Goal: Check status: Check status

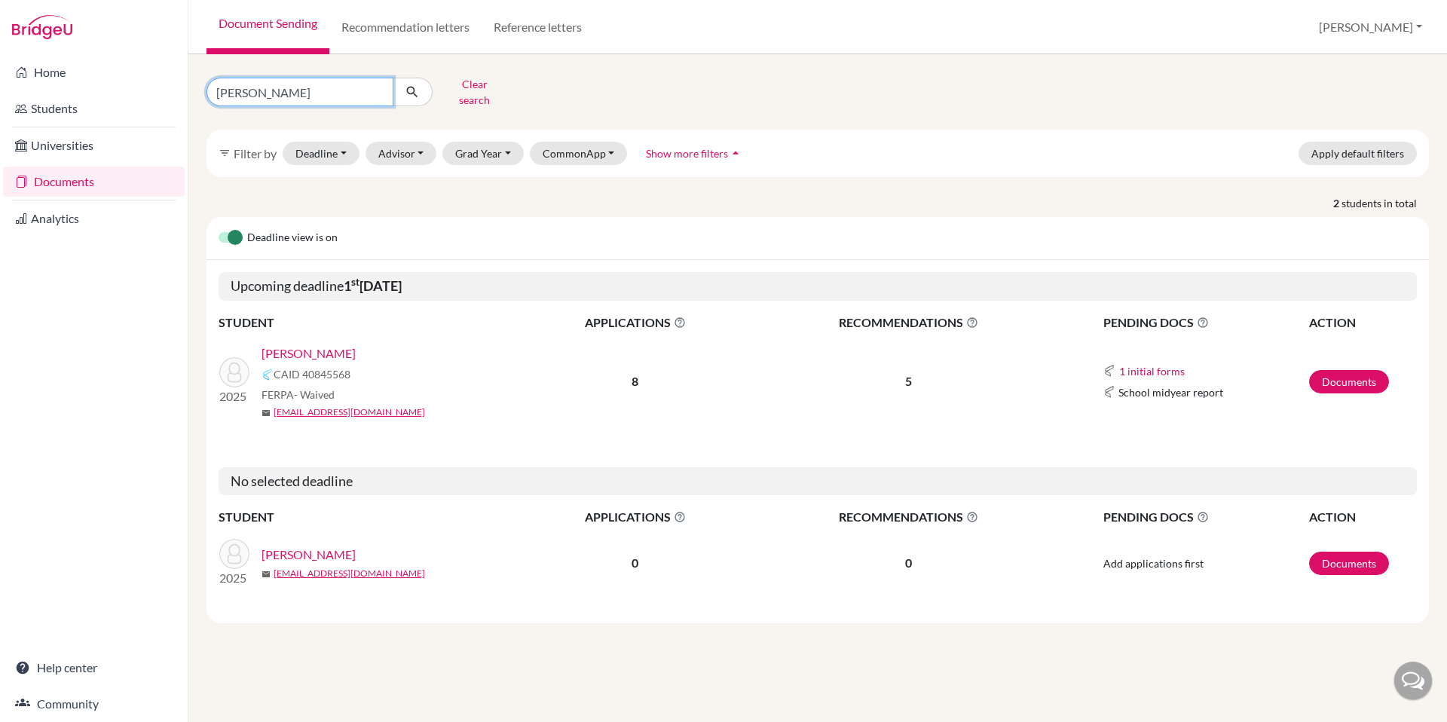
click at [335, 91] on input "cox" at bounding box center [300, 92] width 187 height 29
type input "jordan"
click button "submit" at bounding box center [413, 92] width 40 height 29
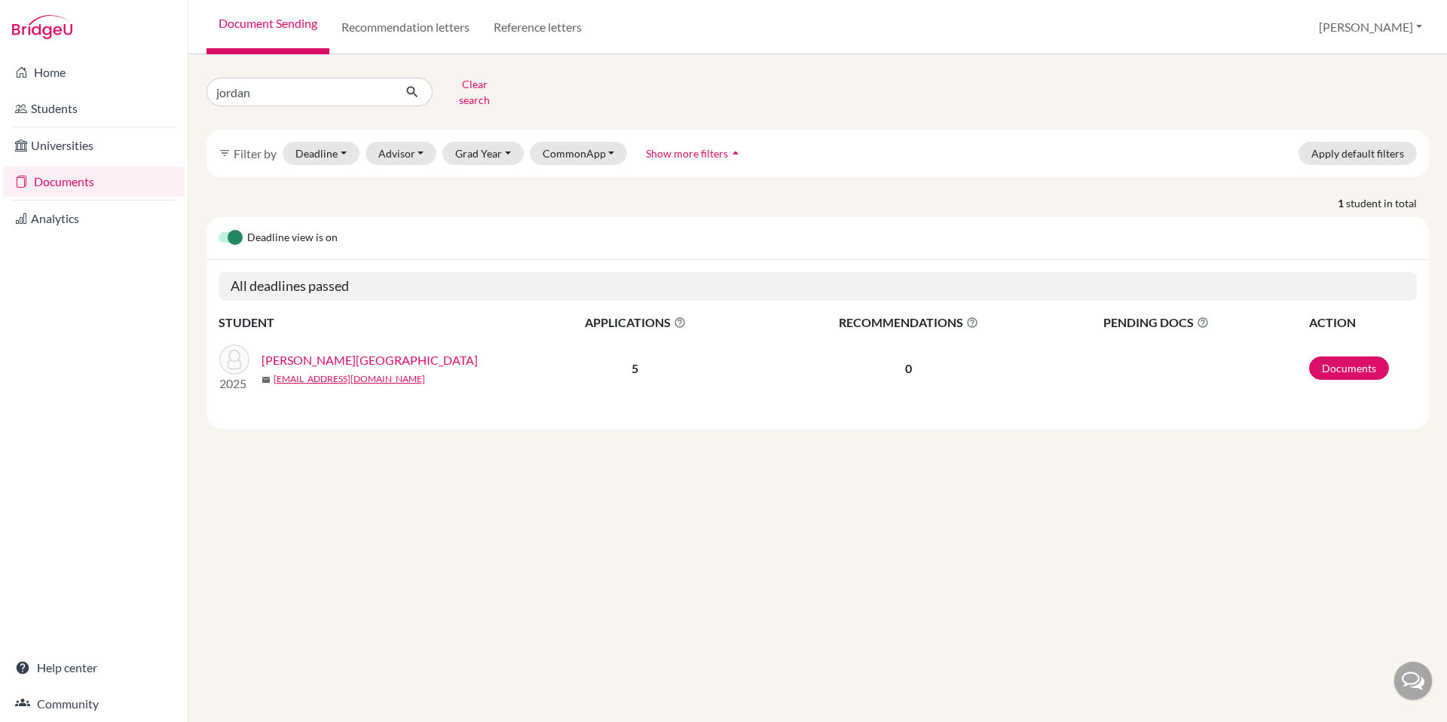
click at [296, 351] on link "Jordan, Laurel" at bounding box center [370, 360] width 216 height 18
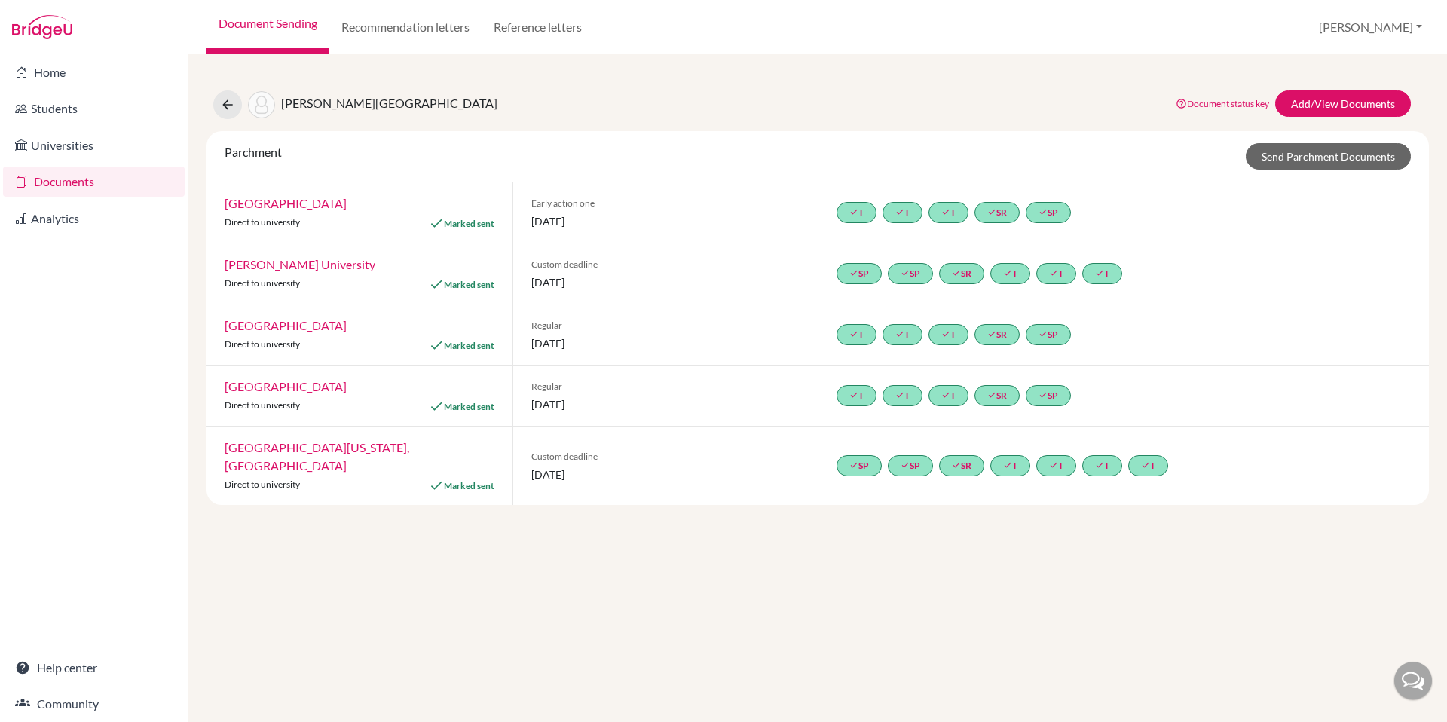
click at [358, 447] on link "[GEOGRAPHIC_DATA][US_STATE], [GEOGRAPHIC_DATA]" at bounding box center [317, 456] width 185 height 32
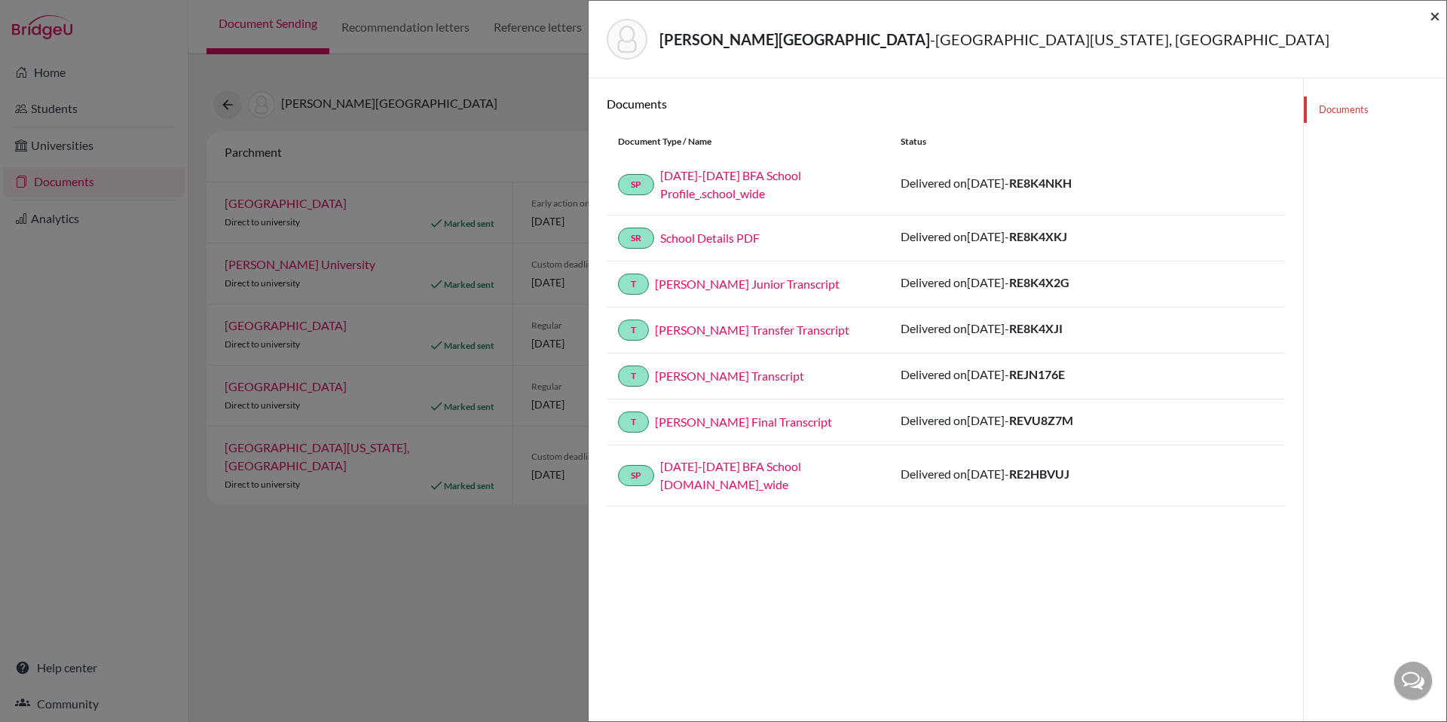
click at [1437, 20] on span "×" at bounding box center [1435, 16] width 11 height 22
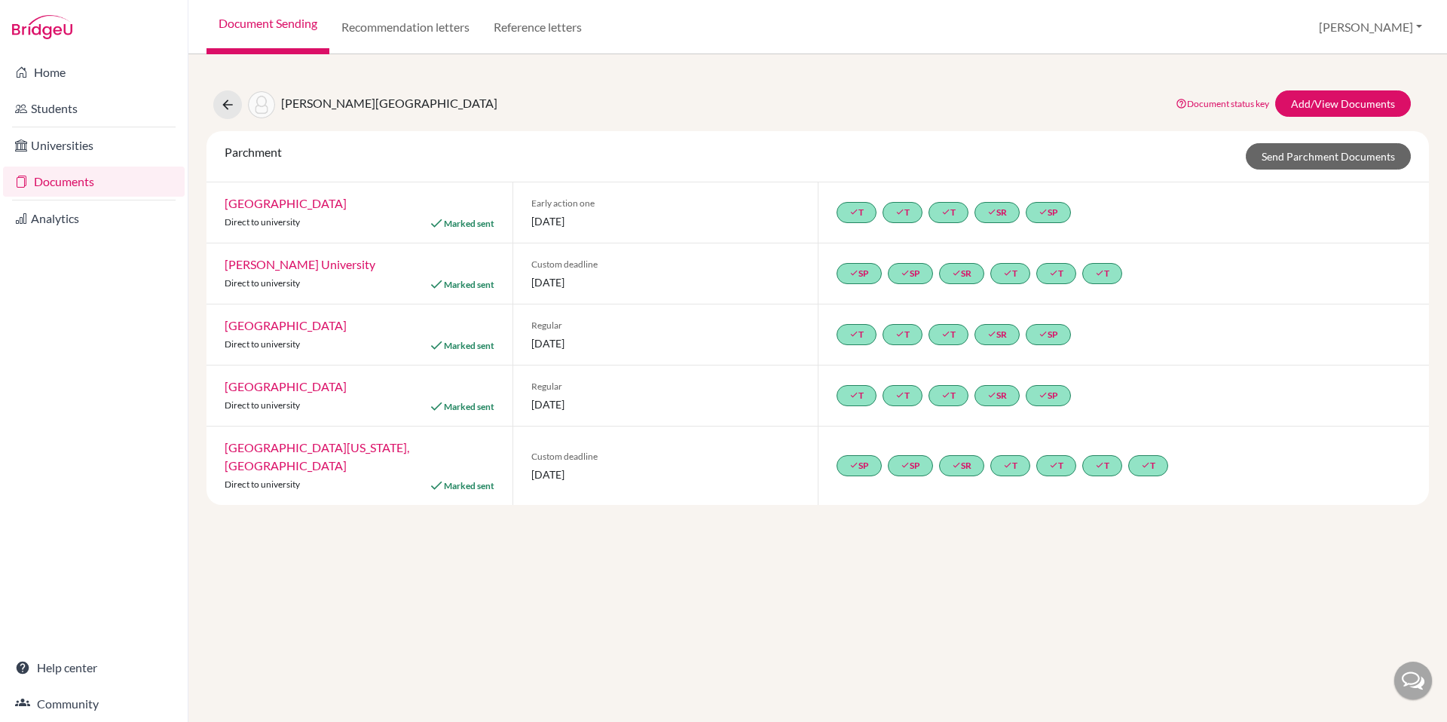
click at [252, 150] on span "Parchment" at bounding box center [253, 152] width 57 height 14
click at [246, 153] on span "Parchment" at bounding box center [253, 152] width 57 height 14
click at [387, 451] on link "[GEOGRAPHIC_DATA][US_STATE], [GEOGRAPHIC_DATA]" at bounding box center [317, 456] width 185 height 32
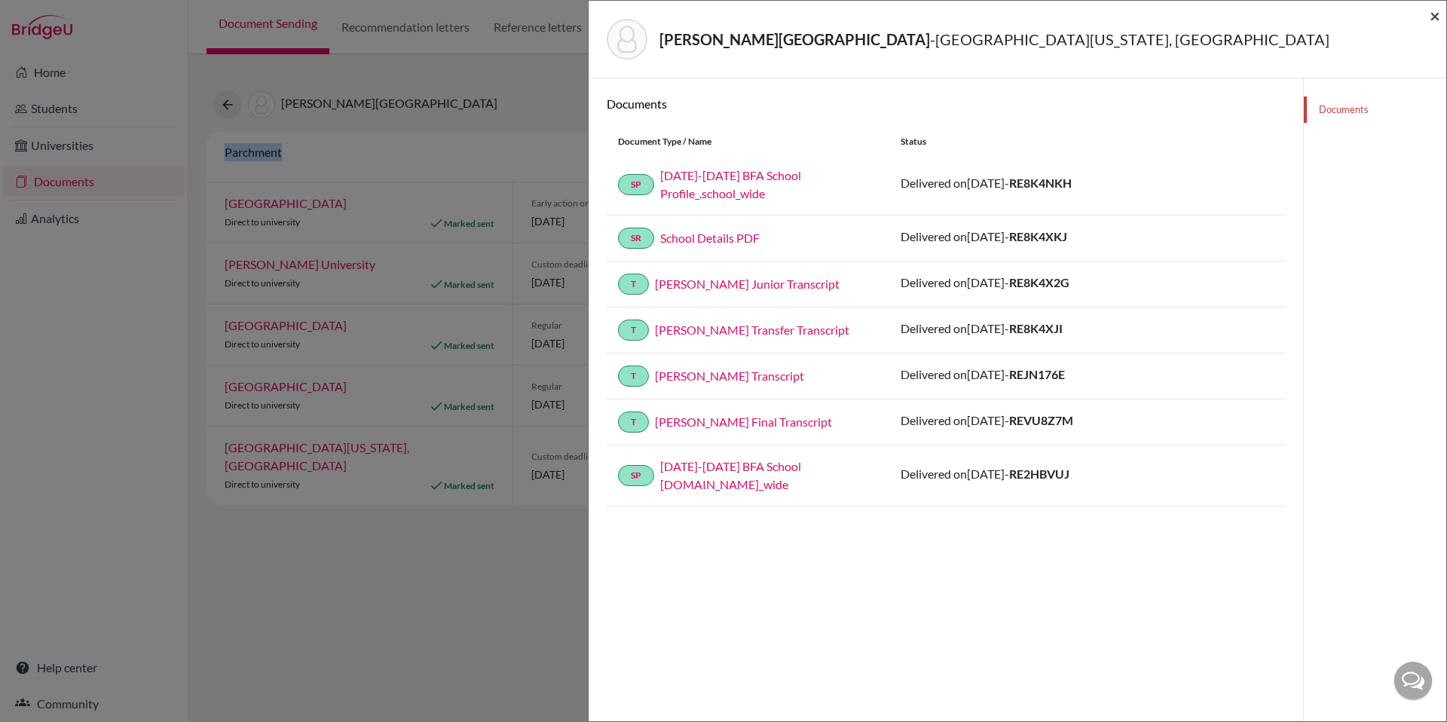
click at [1432, 20] on span "×" at bounding box center [1435, 16] width 11 height 22
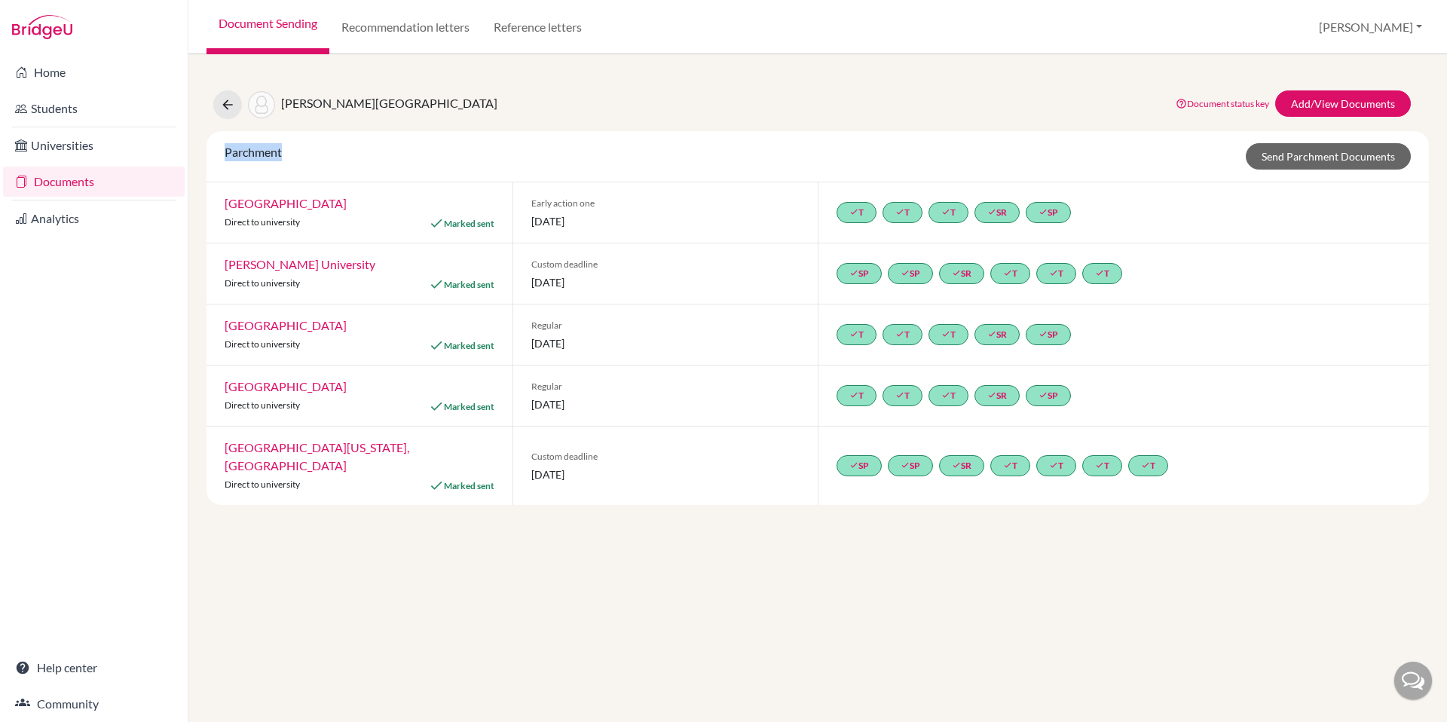
click at [366, 451] on link "[GEOGRAPHIC_DATA][US_STATE], [GEOGRAPHIC_DATA]" at bounding box center [317, 456] width 185 height 32
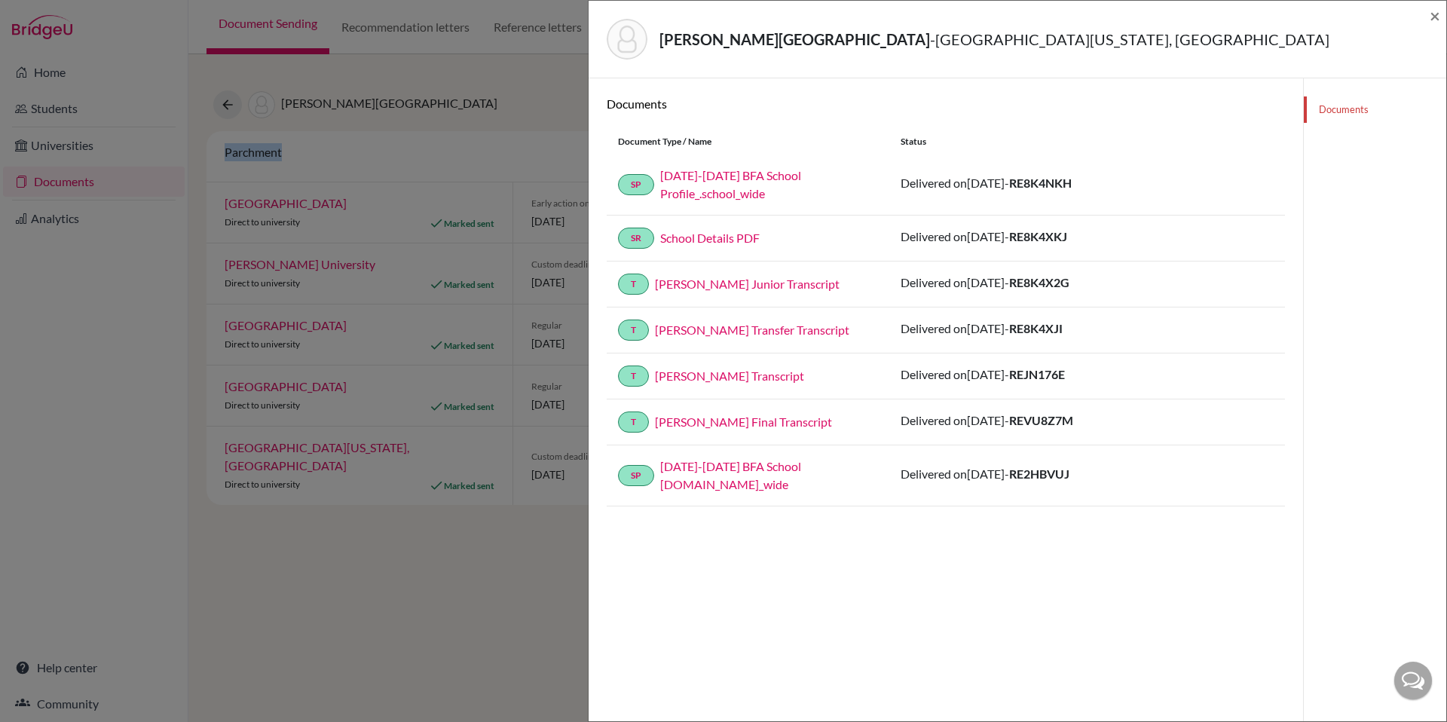
click at [794, 421] on link "Jordan, Laurel Final Transcript" at bounding box center [743, 422] width 177 height 14
click at [1434, 20] on span "×" at bounding box center [1435, 16] width 11 height 22
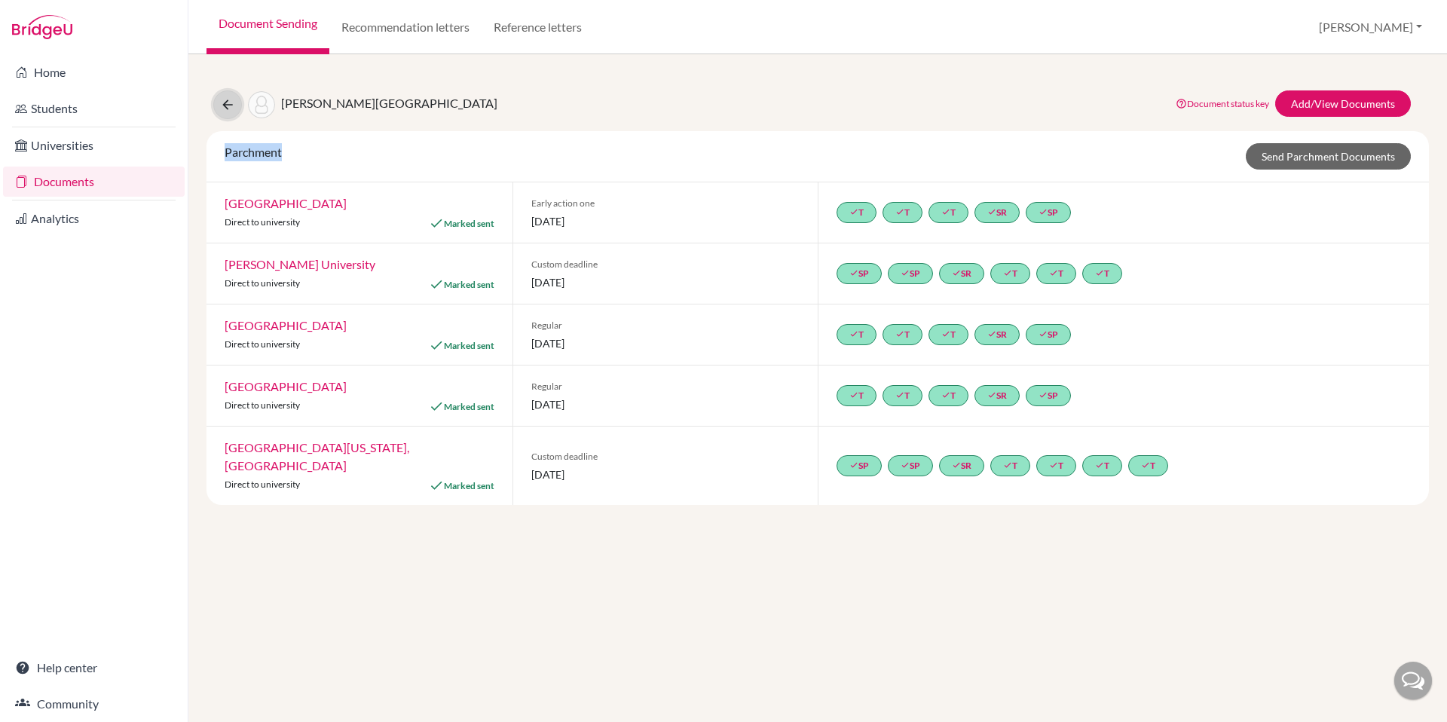
click at [220, 100] on icon at bounding box center [227, 104] width 15 height 15
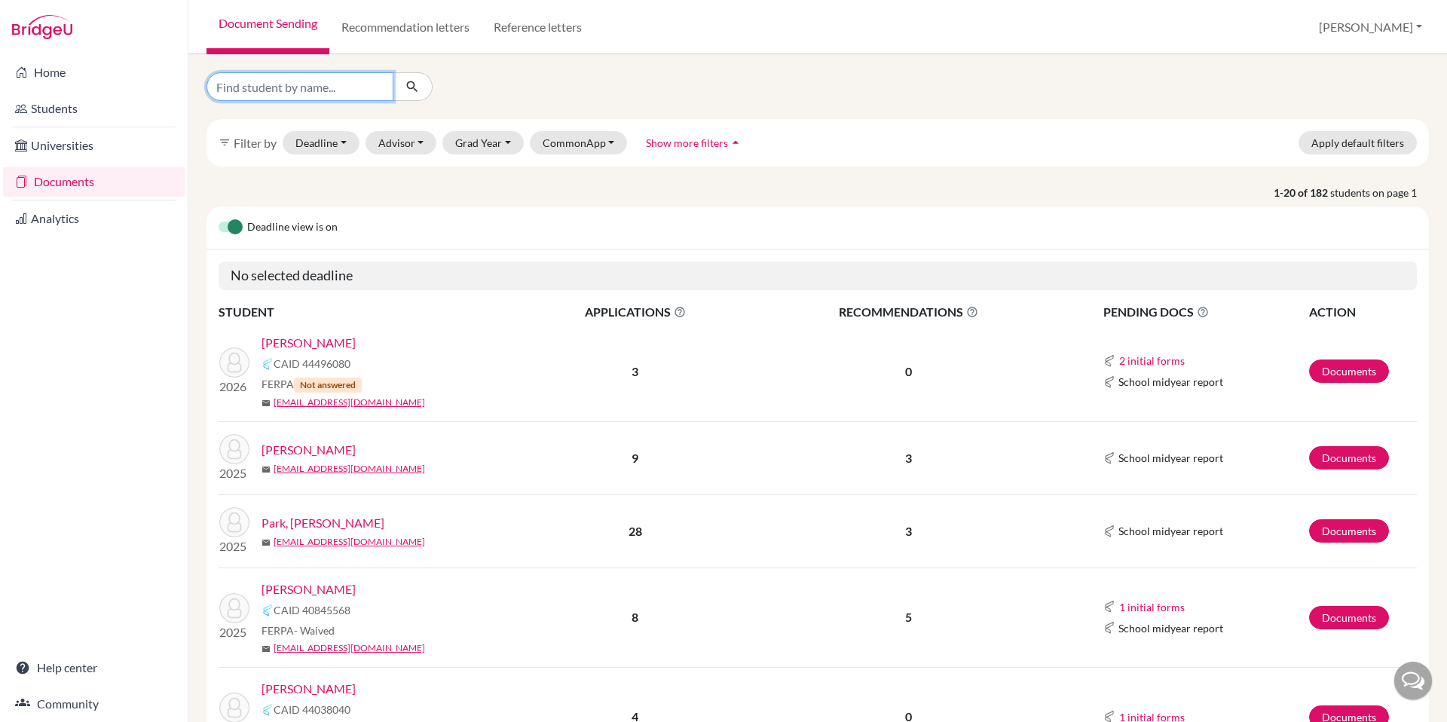
click at [267, 90] on input "Find student by name..." at bounding box center [300, 86] width 187 height 29
type input "zwemke"
click button "submit" at bounding box center [413, 86] width 40 height 29
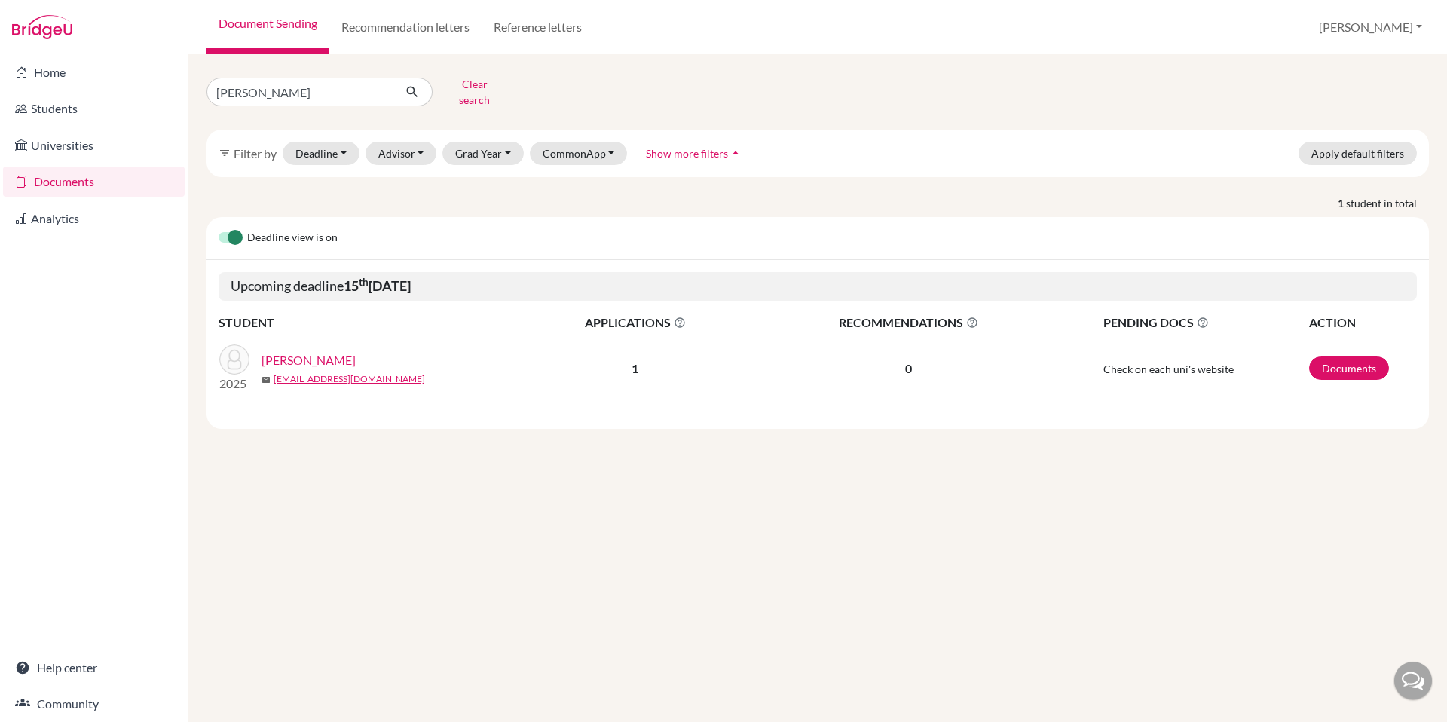
click at [271, 351] on link "[PERSON_NAME]" at bounding box center [309, 360] width 94 height 18
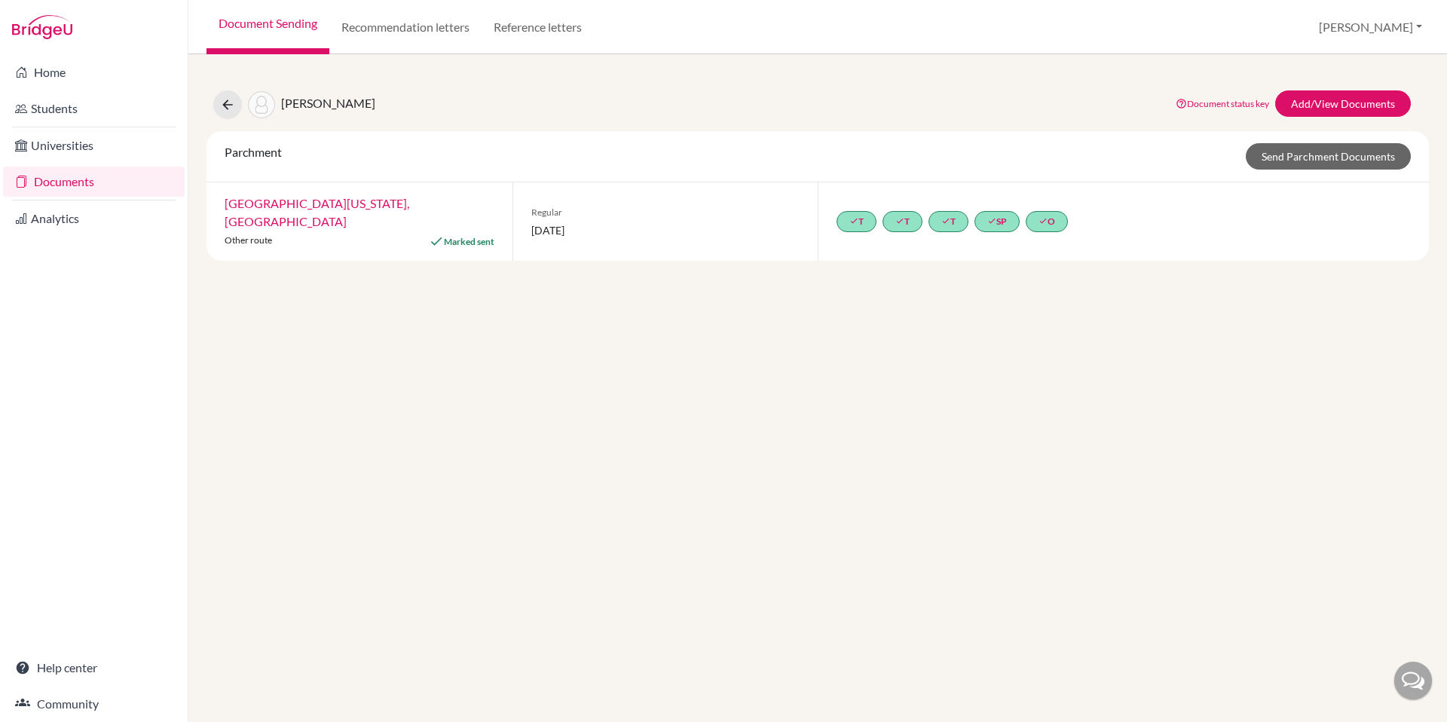
click at [357, 201] on link "[GEOGRAPHIC_DATA][US_STATE], [GEOGRAPHIC_DATA]" at bounding box center [317, 212] width 185 height 32
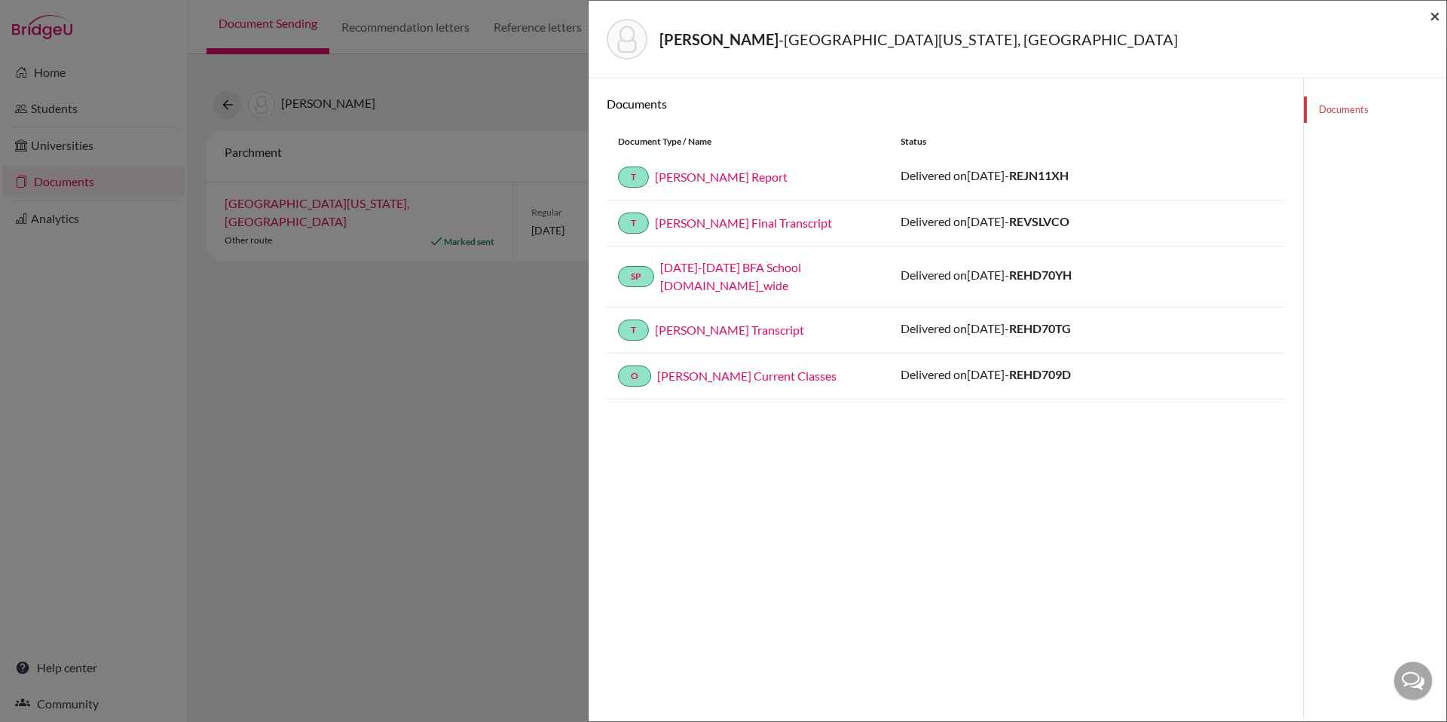
click at [1434, 15] on span "×" at bounding box center [1435, 16] width 11 height 22
